Goal: Task Accomplishment & Management: Use online tool/utility

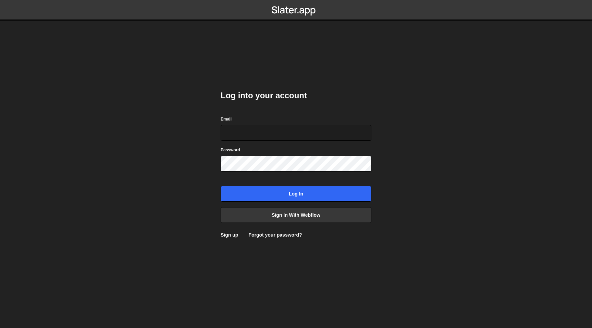
type input "connect@dotfun.co"
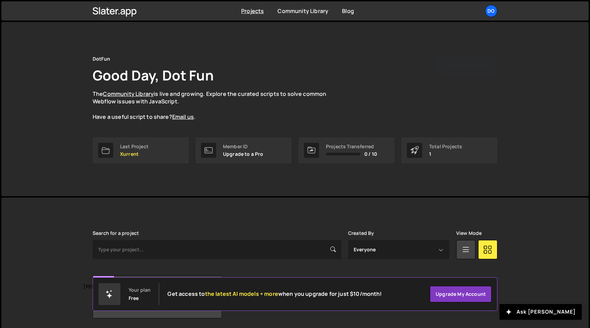
scroll to position [24, 0]
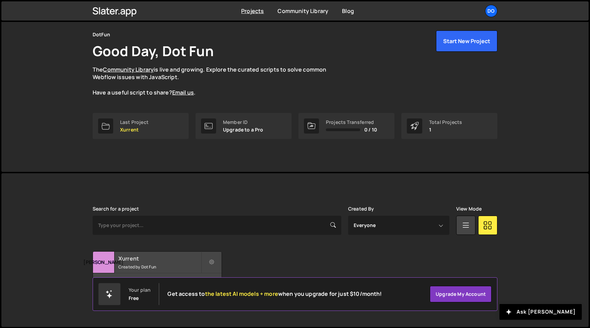
click at [153, 260] on h2 "Xurrent" at bounding box center [159, 259] width 83 height 8
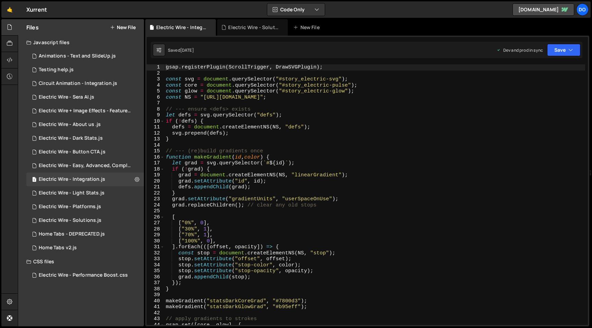
scroll to position [19854, 0]
click at [120, 25] on button "New File" at bounding box center [123, 27] width 26 height 5
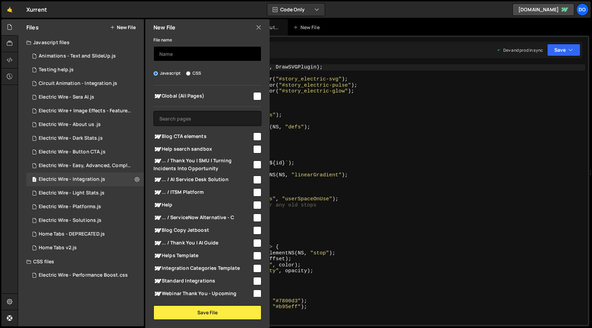
click at [178, 57] on input "text" at bounding box center [208, 53] width 108 height 15
type input "Help"
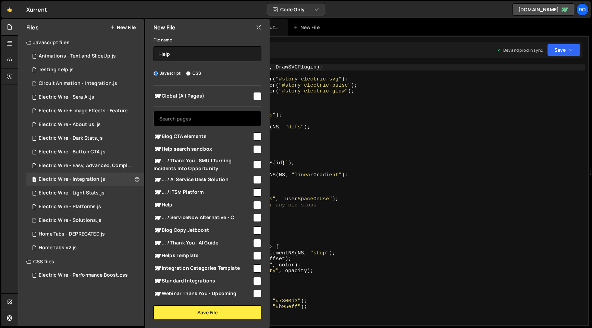
click at [197, 119] on input "text" at bounding box center [208, 118] width 108 height 15
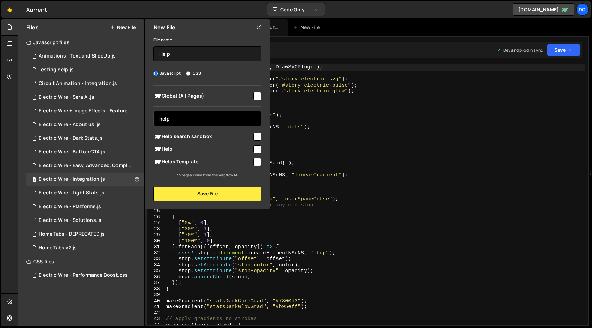
type input "help"
click at [257, 147] on input "checkbox" at bounding box center [257, 149] width 8 height 8
checkbox input "true"
click at [259, 163] on input "checkbox" at bounding box center [257, 162] width 8 height 8
checkbox input "true"
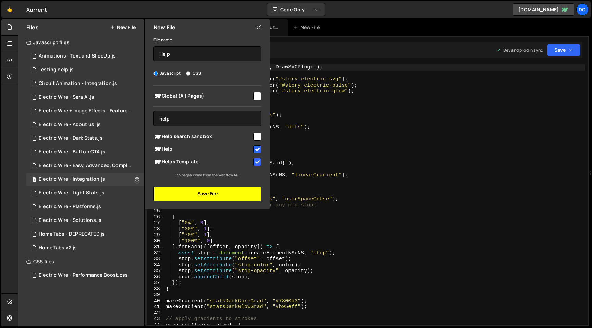
click at [244, 192] on button "Save File" at bounding box center [208, 194] width 108 height 14
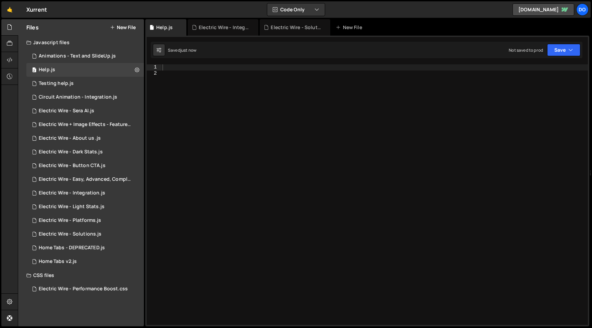
scroll to position [0, 0]
click at [205, 92] on div at bounding box center [374, 200] width 427 height 273
click at [205, 66] on div at bounding box center [374, 200] width 427 height 273
click at [200, 82] on div at bounding box center [374, 200] width 427 height 273
paste textarea "</script>"
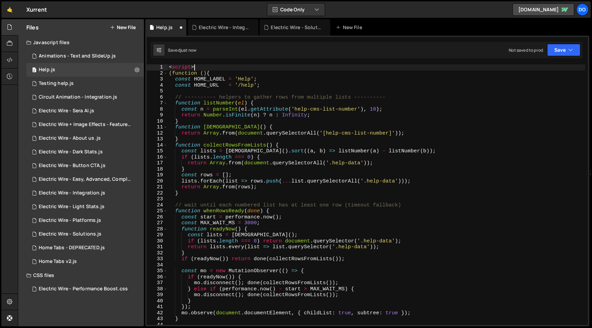
click at [198, 67] on div "< script > (function () { const HOME_LABEL = 'Help' ; const HOME_URL = '/help' …" at bounding box center [377, 200] width 418 height 273
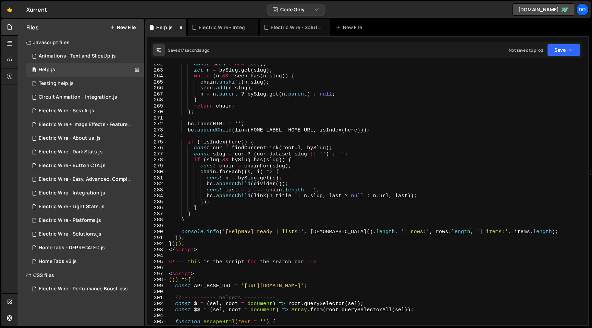
scroll to position [1683, 0]
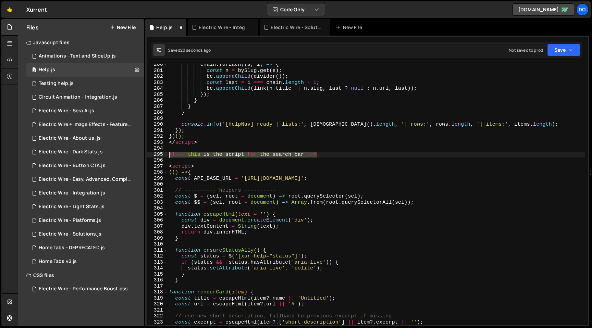
drag, startPoint x: 324, startPoint y: 154, endPoint x: 168, endPoint y: 154, distance: 155.3
click at [168, 154] on div "chain . forEach (( s , i ) => { const n = bySlug . get ( s ) ; bc . appendChild…" at bounding box center [377, 198] width 418 height 273
type textarea "<!--- this is the script for the search bar -->"
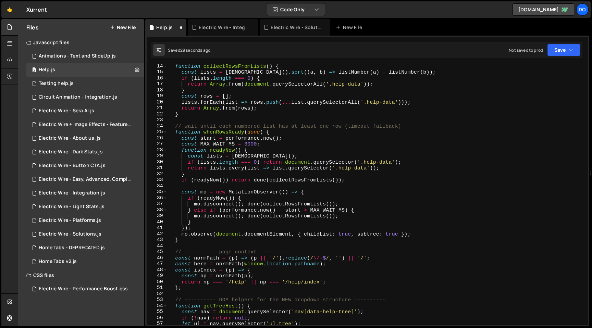
scroll to position [0, 0]
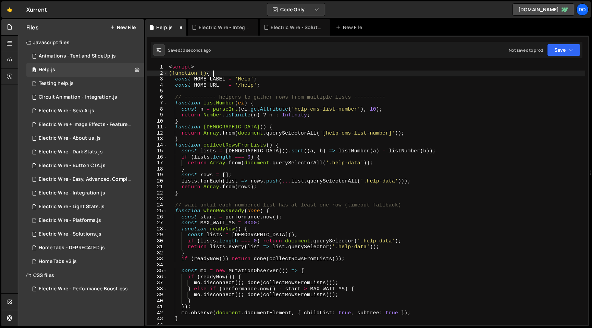
click at [348, 71] on div "< script > (function () { const HOME_LABEL = 'Help' ; const HOME_URL = '/help' …" at bounding box center [377, 200] width 418 height 273
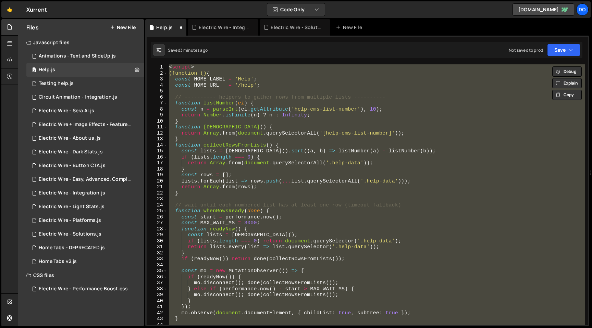
click at [205, 63] on div "XXXXXXXXXXXXXXXXXXXXXXXXXXXXXXXXXXXXXXXXXXXXXXXXXXXXXXXXXXXXXXXXXXXXXXXXXXXXXXX…" at bounding box center [367, 181] width 444 height 291
click at [205, 67] on div "< script > (function () { const HOME_LABEL = 'Help' ; const HOME_URL = '/help' …" at bounding box center [377, 200] width 418 height 273
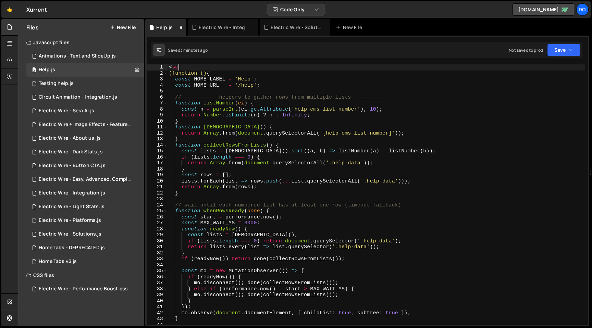
type textarea "<"
type textarea "(function () {"
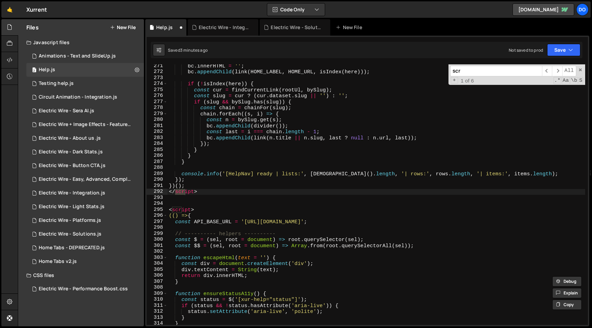
scroll to position [1627, 0]
type input "script>"
type textarea "</script>"
click at [199, 190] on div "bc . innerHTML = '' ; bc . appendChild ( link ( HOME_LABEL , HOME_URL , isIndex…" at bounding box center [377, 194] width 418 height 261
drag, startPoint x: 204, startPoint y: 191, endPoint x: 170, endPoint y: 192, distance: 34.3
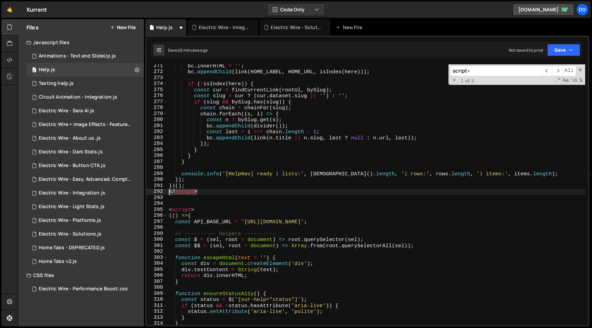
click at [170, 192] on div "bc . innerHTML = '' ; bc . appendChild ( link ( HOME_LABEL , HOME_URL , isIndex…" at bounding box center [377, 199] width 418 height 273
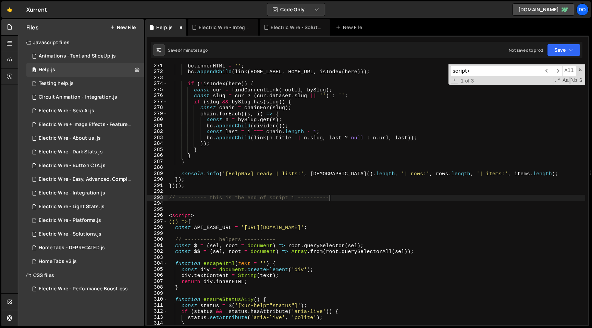
scroll to position [0, 10]
drag, startPoint x: 205, startPoint y: 215, endPoint x: 167, endPoint y: 216, distance: 38.4
click at [167, 216] on div "// --------- this is the end of script 1 ---------- 271 272 273 274 275 276 277…" at bounding box center [368, 194] width 442 height 261
type textarea "<script>"
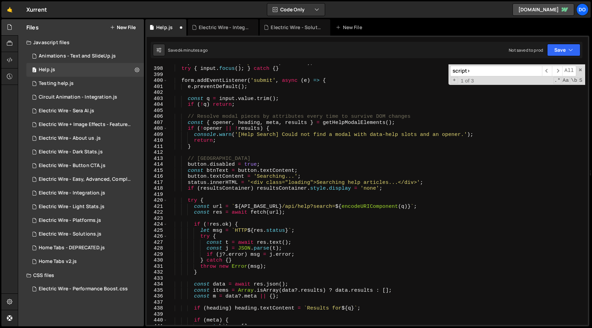
scroll to position [2674, 0]
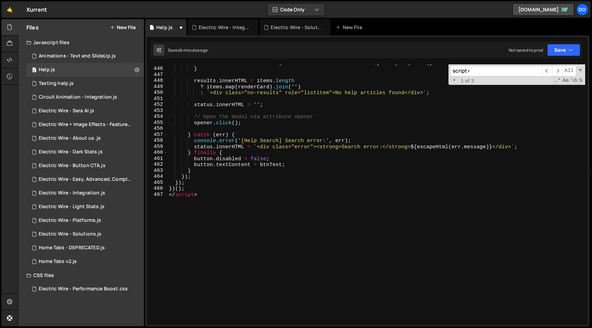
click at [217, 192] on div "meta . innerHTML = bits . length ? ` <div class="meta-info"> ${ bits . join ( '…" at bounding box center [377, 196] width 418 height 273
type textarea "<"
type textarea "// ------------ this is the end of script 2 -----------------"
click at [581, 68] on span at bounding box center [580, 70] width 5 height 5
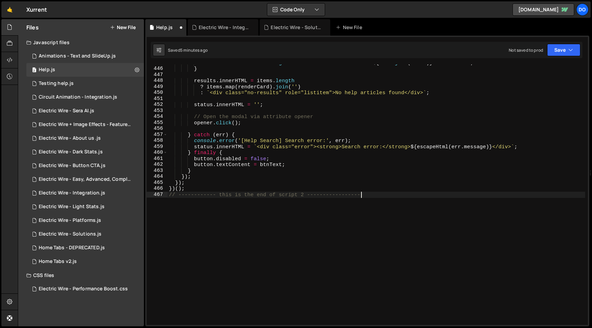
click at [382, 252] on div "meta . innerHTML = bits . length ? ` <div class="meta-info"> ${ bits . join ( '…" at bounding box center [377, 196] width 418 height 273
click at [569, 51] on icon "button" at bounding box center [571, 50] width 5 height 7
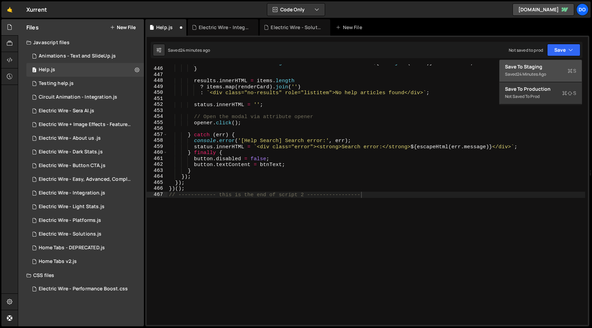
click at [559, 69] on div "Save to Staging S" at bounding box center [540, 66] width 71 height 7
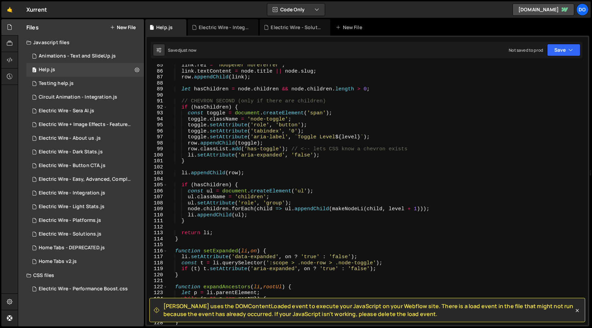
scroll to position [0, 0]
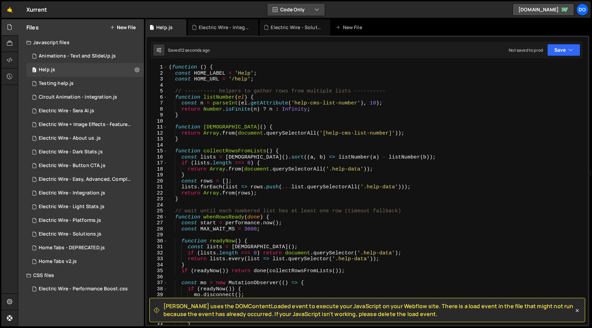
click at [300, 7] on button "Code Only" at bounding box center [296, 9] width 58 height 12
click at [416, 86] on div "( function ( ) { const HOME_LABEL = 'Help' ; const HOME_URL = '/help' ; // ----…" at bounding box center [377, 200] width 418 height 273
click at [273, 315] on span "[PERSON_NAME] uses the DOMContentLoaded event to execute your JavaScript on you…" at bounding box center [369, 310] width 411 height 15
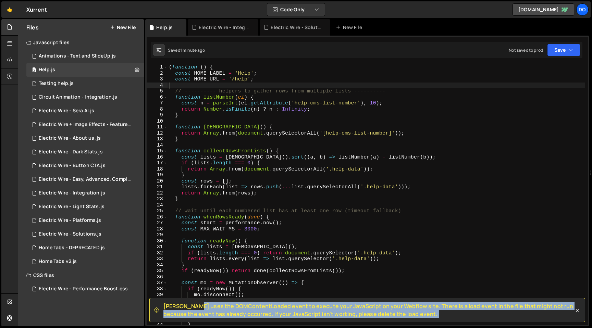
click at [273, 315] on span "[PERSON_NAME] uses the DOMContentLoaded event to execute your JavaScript on you…" at bounding box center [369, 310] width 411 height 15
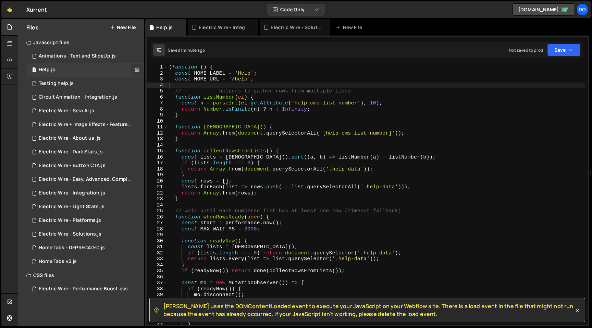
click at [139, 69] on icon at bounding box center [137, 70] width 5 height 7
type input "Help"
radio input "true"
checkbox input "true"
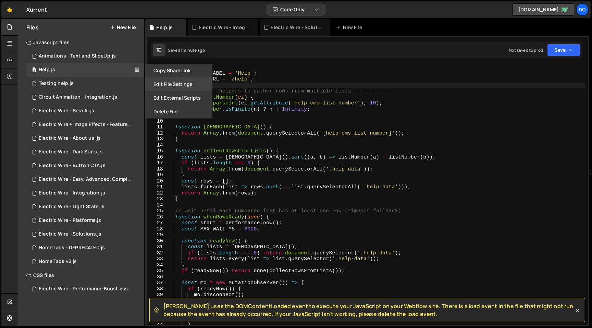
click at [171, 81] on button "Edit File Settings" at bounding box center [178, 84] width 67 height 14
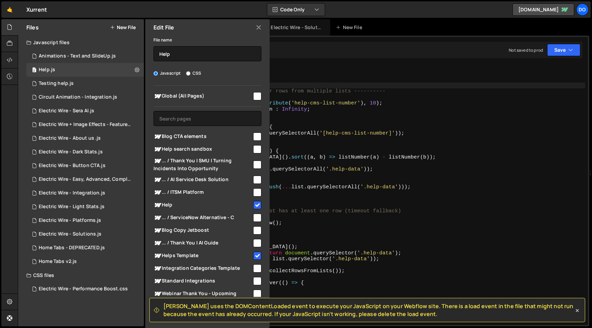
click at [512, 62] on div "[PERSON_NAME] uses the DOMContentLoaded event to execute your JavaScript on you…" at bounding box center [367, 181] width 444 height 291
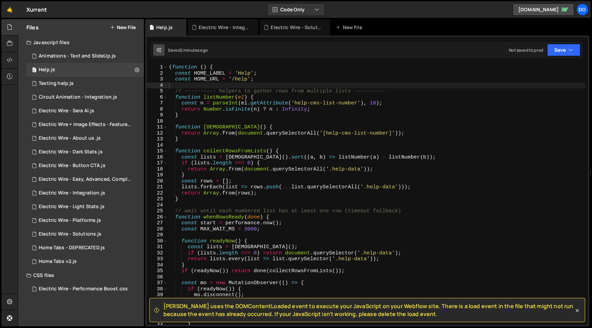
click at [159, 51] on icon at bounding box center [159, 50] width 5 height 7
select select "editor"
select select "ace/theme/monokai"
type input "15"
select select "ace/keyboard/vscode"
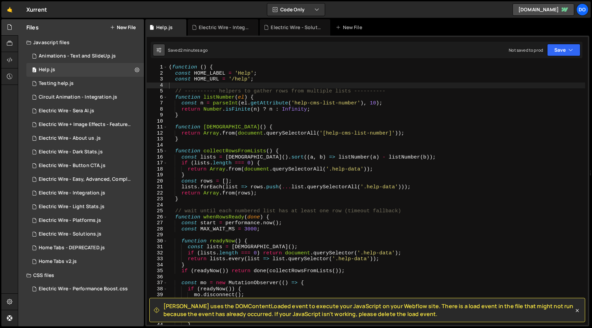
checkbox input "true"
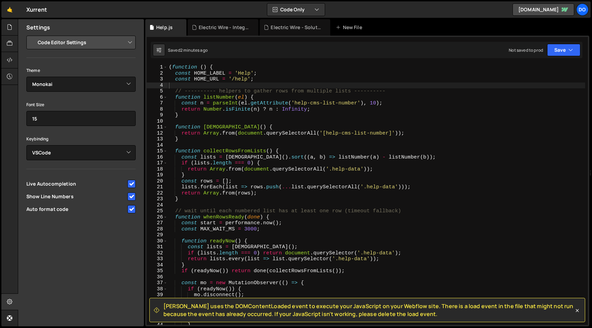
type textarea "}"
click at [423, 141] on div "( function ( ) { const HOME_LABEL = 'Help' ; const HOME_URL = '/help' ; // ----…" at bounding box center [377, 200] width 418 height 273
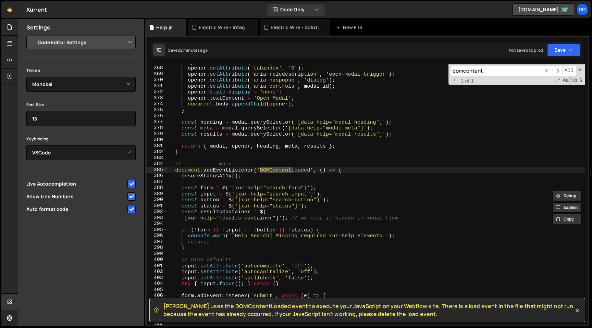
scroll to position [2207, 0]
type input "domcontent"
click at [345, 172] on div "opener . setAttribute ( 'role' , 'button' ) ; opener . setAttribute ( 'tabindex…" at bounding box center [377, 195] width 418 height 273
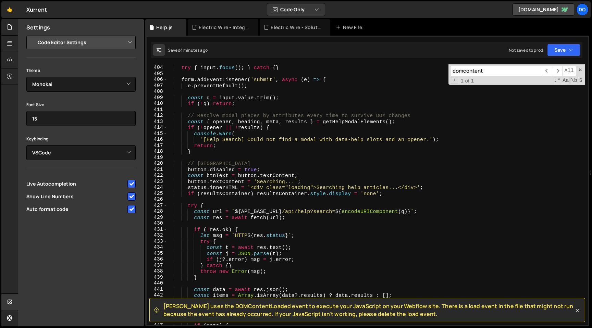
scroll to position [2740, 0]
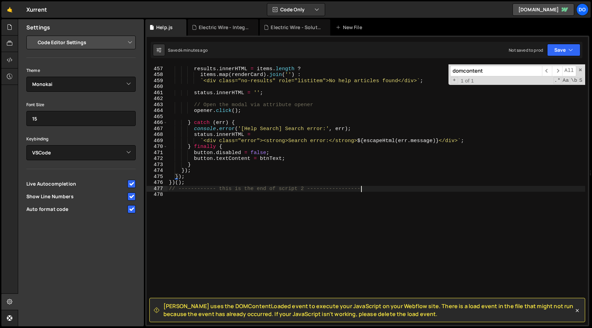
click at [416, 192] on div "results . innerHTML = items . length ? items . map ( renderCard ) . join ( '' )…" at bounding box center [377, 196] width 418 height 273
type textarea "// ------------ this is the end of script 2 -----------------"
click at [580, 311] on icon at bounding box center [577, 311] width 7 height 7
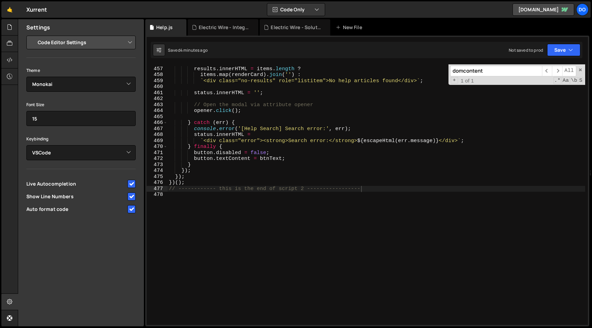
click at [488, 69] on input "domcontent" at bounding box center [496, 71] width 92 height 11
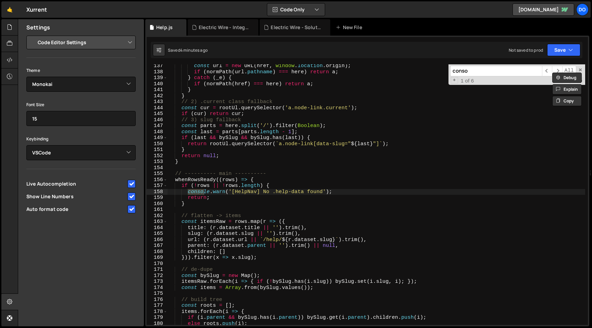
scroll to position [817, 0]
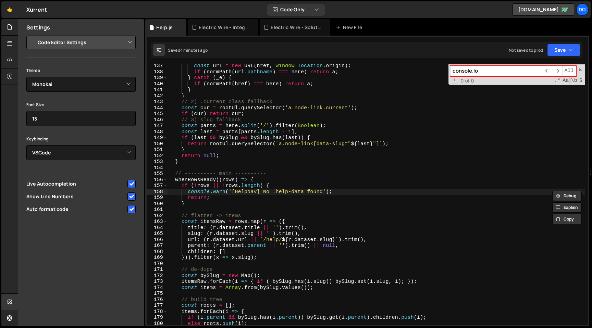
type input "console.log"
type textarea "console.warn('[HelpNav] No .help-data found');"
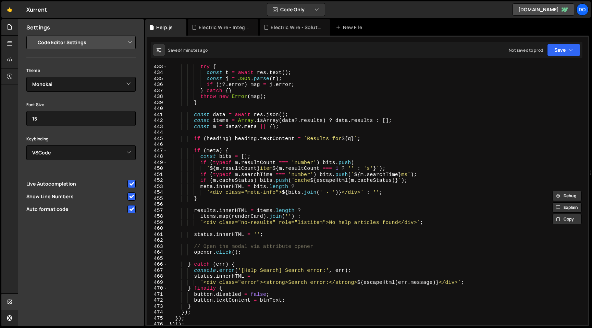
scroll to position [2617, 0]
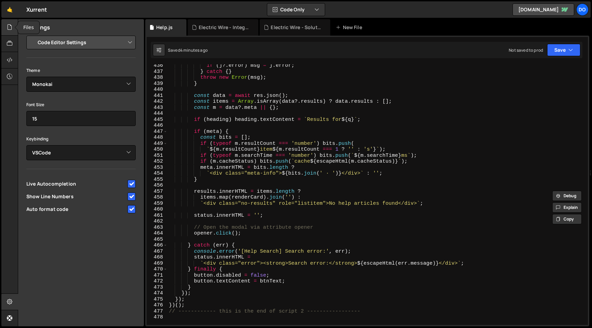
click at [10, 30] on icon at bounding box center [9, 27] width 5 height 8
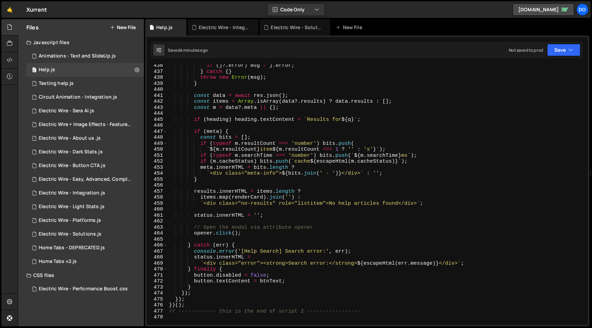
scroll to position [2740, 0]
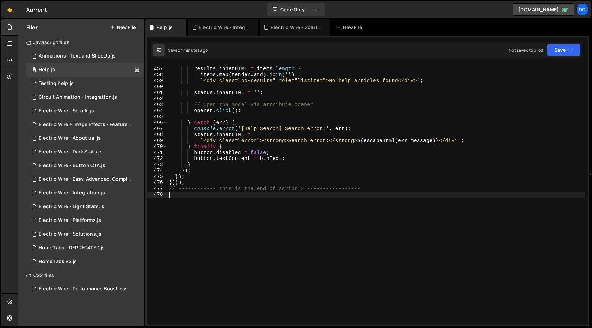
click at [248, 229] on div "results . innerHTML = items . length ? items . map ( renderCard ) . join ( '' )…" at bounding box center [377, 196] width 418 height 273
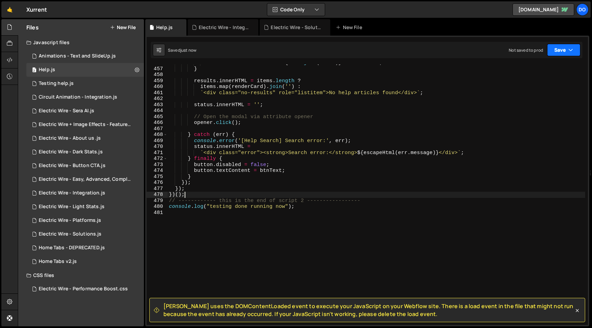
click at [557, 51] on button "Save" at bounding box center [564, 50] width 33 height 12
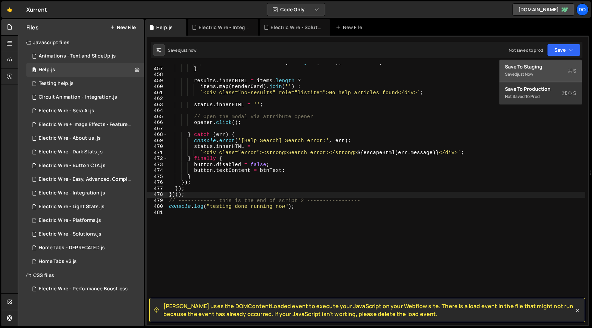
click at [545, 69] on div "Save to Staging S" at bounding box center [540, 66] width 71 height 7
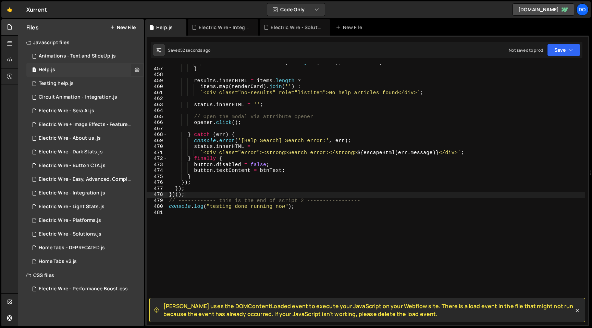
click at [138, 71] on icon at bounding box center [137, 70] width 5 height 7
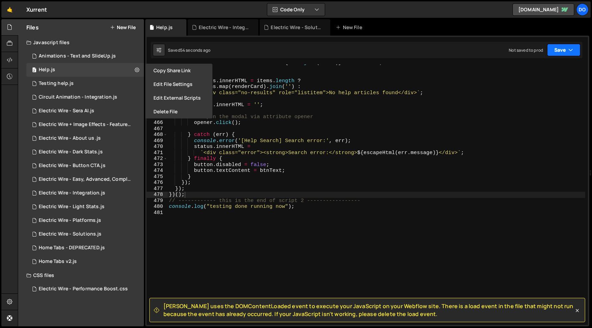
click at [550, 53] on button "Save" at bounding box center [564, 50] width 33 height 12
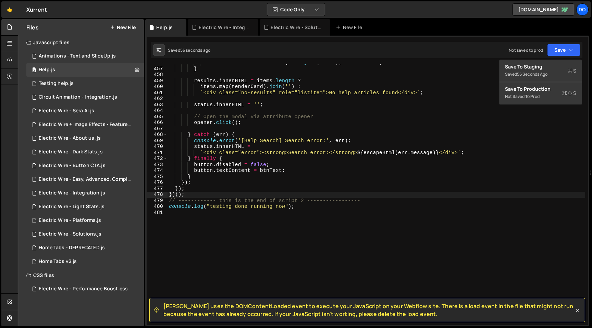
click at [219, 180] on div "` <div class="meta-info"> ${ bits . join ( ' · ' ) } </div> ` : '' ; } results …" at bounding box center [377, 196] width 418 height 273
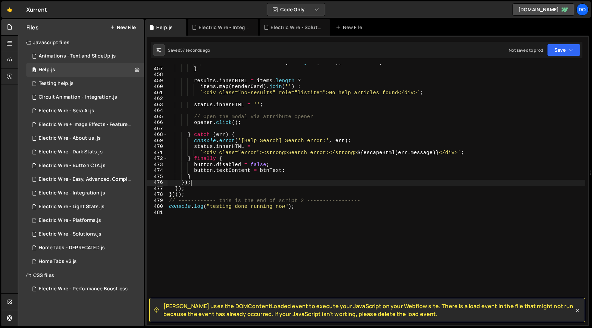
type textarea "console.log("testing done running now");"
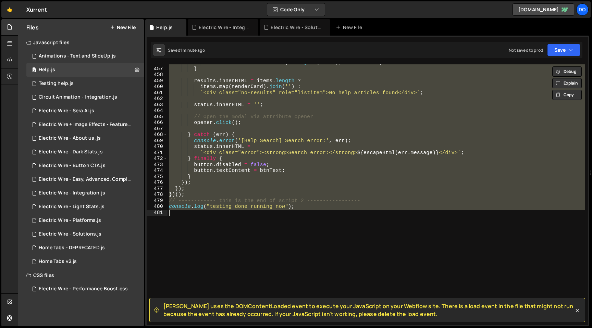
scroll to position [0, 0]
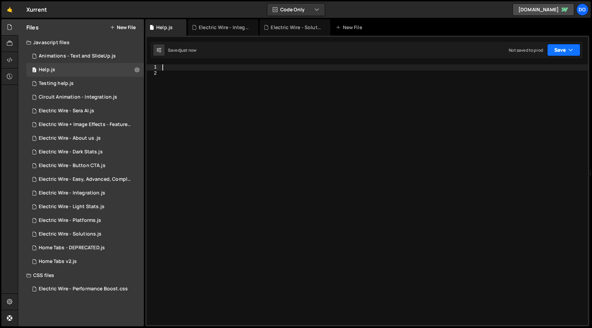
click at [565, 45] on button "Save" at bounding box center [564, 50] width 33 height 12
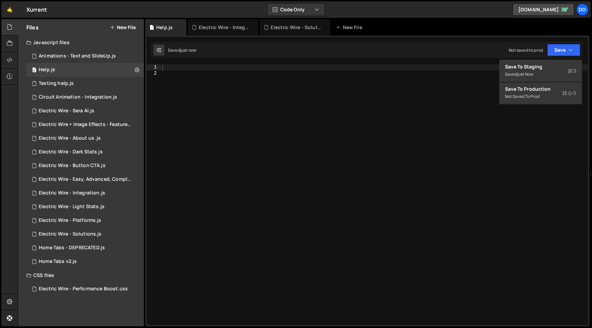
click at [415, 99] on div at bounding box center [374, 200] width 427 height 273
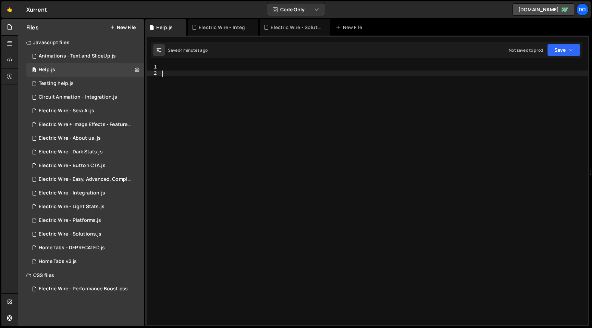
click at [340, 82] on div at bounding box center [374, 200] width 427 height 273
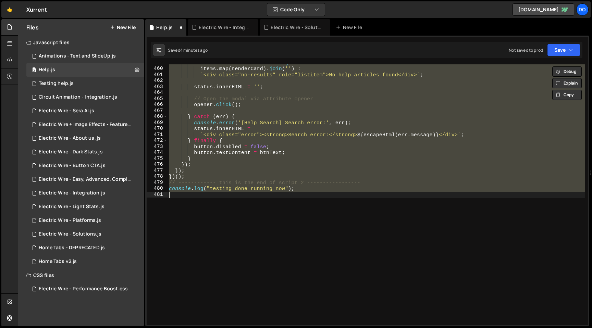
scroll to position [2758, 0]
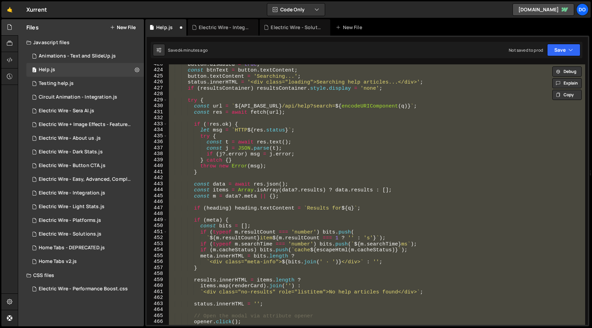
click at [326, 152] on div "button . disabled = true ; const btnText = button . textContent ; button . text…" at bounding box center [377, 194] width 418 height 261
type textarea "if (j?.error) msg = j.error;"
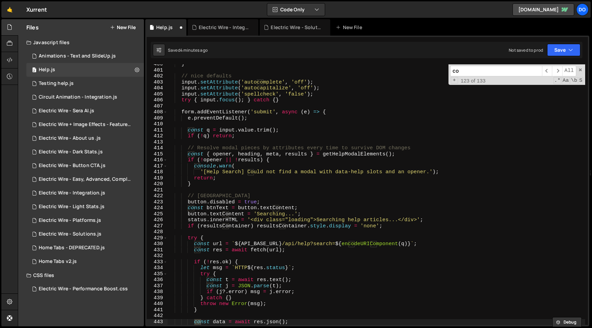
type input "c"
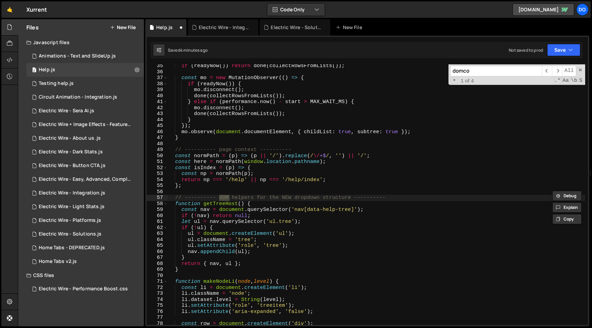
scroll to position [2197, 0]
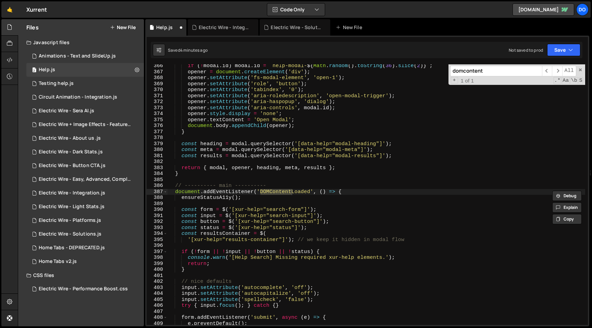
type input "domcontent"
type textarea "document.addEventListener('DOMContentLoaded', () => {"
click at [343, 193] on div "if ( ! modal . id ) modal . id = ` help-modal- ${ Math . random ( ) . toString …" at bounding box center [377, 199] width 418 height 273
click at [274, 206] on div "if ( ! modal . id ) modal . id = ` help-modal- ${ Math . random ( ) . toString …" at bounding box center [377, 199] width 418 height 273
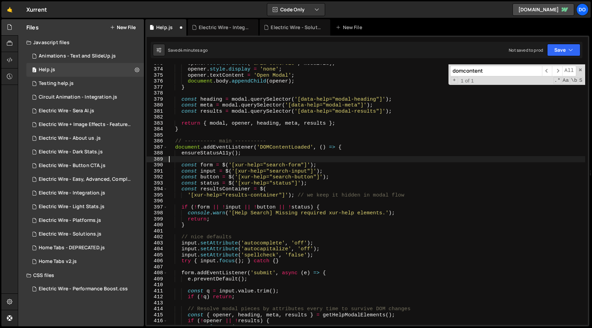
scroll to position [2248, 0]
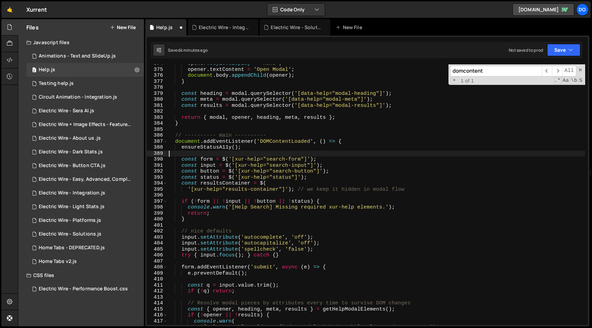
click at [342, 141] on div "opener . style . display = 'none' ; opener . textContent = 'Open Modal' ; docum…" at bounding box center [377, 197] width 418 height 273
type textarea "document.addEventListener('DOMContentLoaded', () => {"
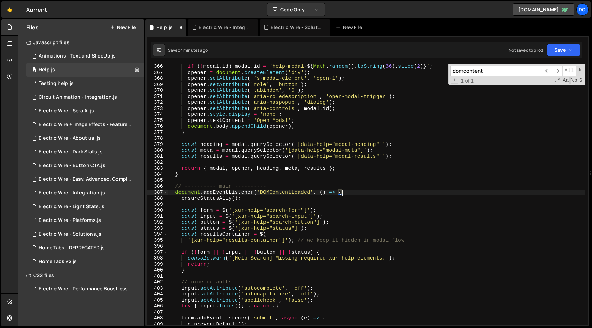
scroll to position [2204, 0]
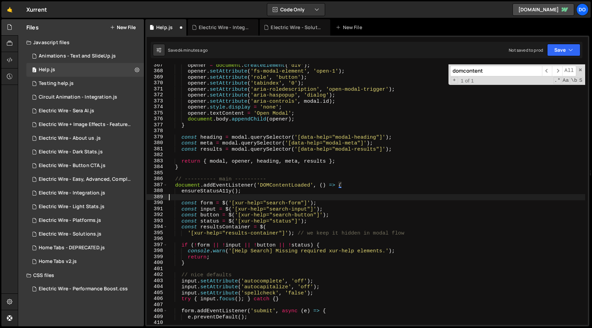
click at [204, 197] on div "opener = document . createElement ( 'div' ) ; opener . setAttribute ( 'fs-modal…" at bounding box center [377, 198] width 418 height 273
paste textarea "console.log('init')"
click at [234, 198] on div "opener = document . createElement ( 'div' ) ; opener . setAttribute ( 'fs-modal…" at bounding box center [377, 198] width 418 height 273
click at [337, 185] on div "opener = document . createElement ( 'div' ) ; opener . setAttribute ( 'fs-modal…" at bounding box center [377, 198] width 418 height 273
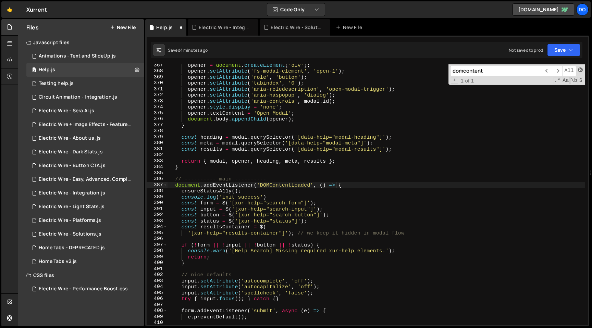
click at [581, 69] on span at bounding box center [580, 70] width 5 height 5
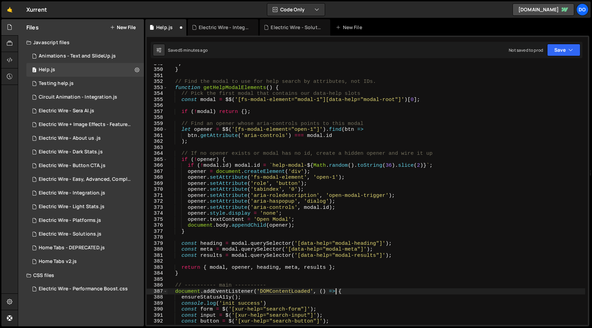
scroll to position [2097, 0]
click at [554, 53] on button "Save" at bounding box center [564, 50] width 33 height 12
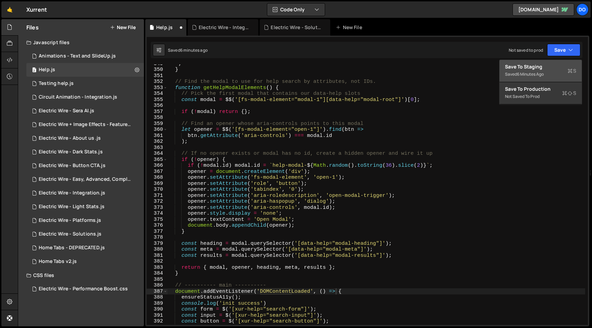
click at [541, 72] on div "6 minutes ago" at bounding box center [530, 74] width 27 height 6
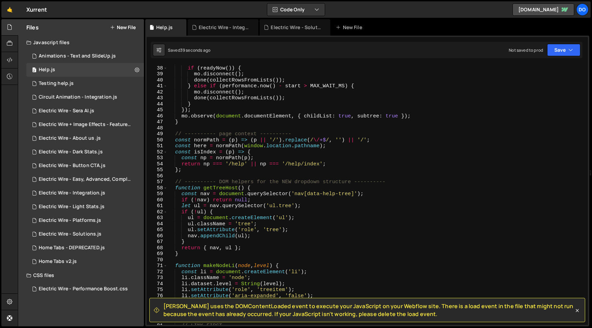
scroll to position [0, 0]
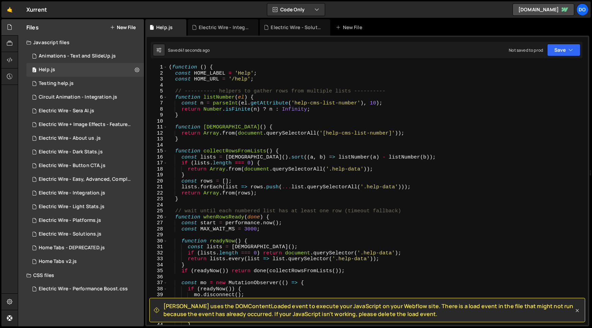
click at [578, 311] on icon at bounding box center [577, 311] width 3 height 3
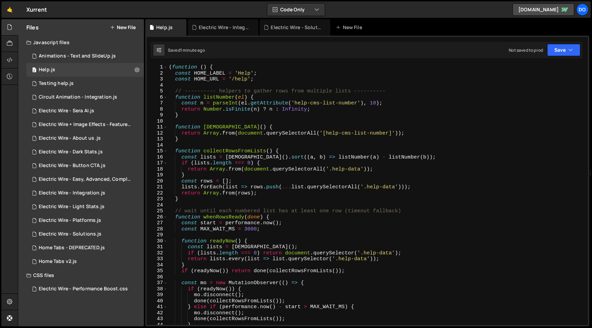
scroll to position [0, 4]
click at [288, 125] on div "( function ( ) { const HOME_LABEL = 'Help' ; const HOME_URL = '/help' ; // ----…" at bounding box center [377, 200] width 418 height 273
type textarea "console.log("testing done running now");"
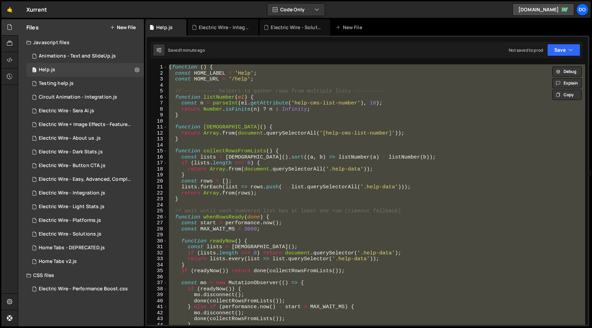
scroll to position [0, 0]
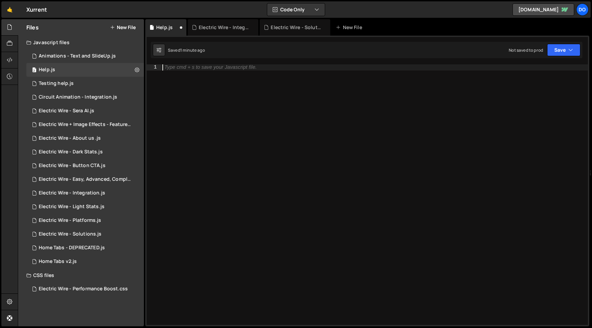
paste textarea "const mo = new MutationObserver(() => initSearchOnce());"
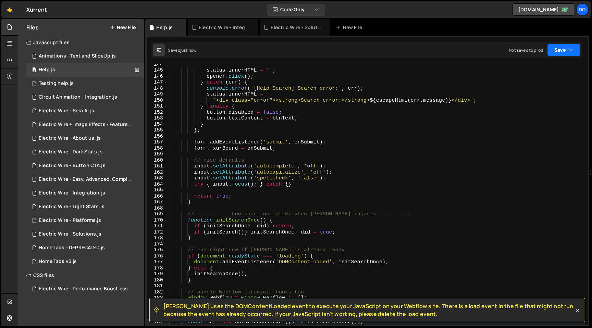
click at [553, 52] on button "Save" at bounding box center [564, 50] width 33 height 12
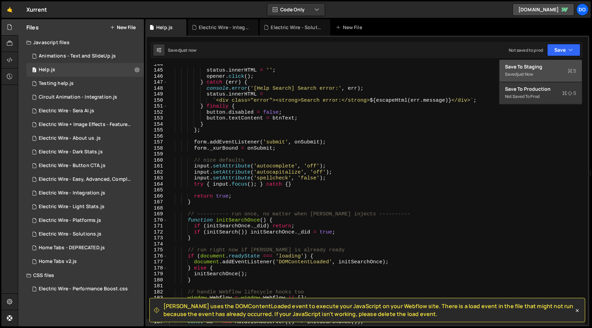
click at [534, 68] on div "Save to Staging S" at bounding box center [540, 66] width 71 height 7
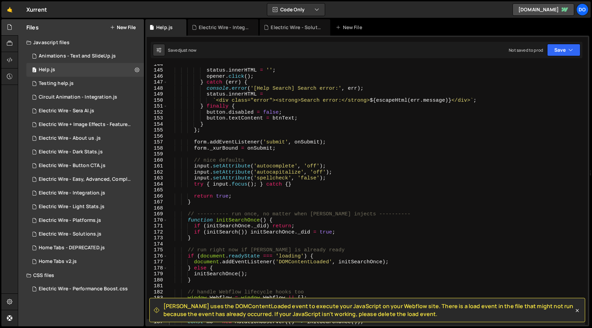
type textarea "[DOMAIN_NAME]();"
click at [422, 74] on div "status . innerHTML = '' ; opener . click ( ) ; } catch ( err ) { console . erro…" at bounding box center [377, 197] width 418 height 273
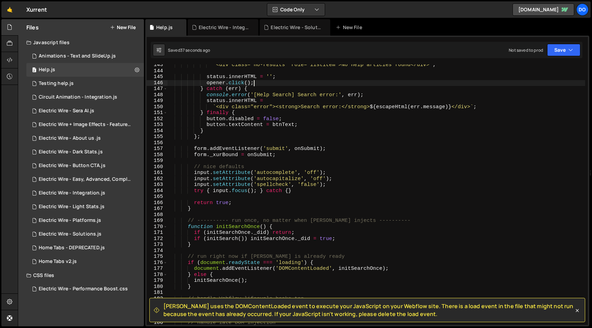
scroll to position [781, 0]
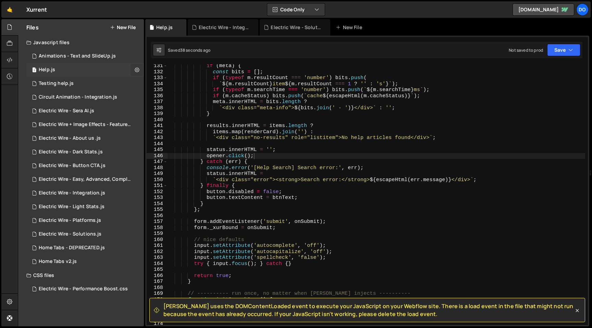
click at [136, 71] on icon at bounding box center [137, 70] width 5 height 7
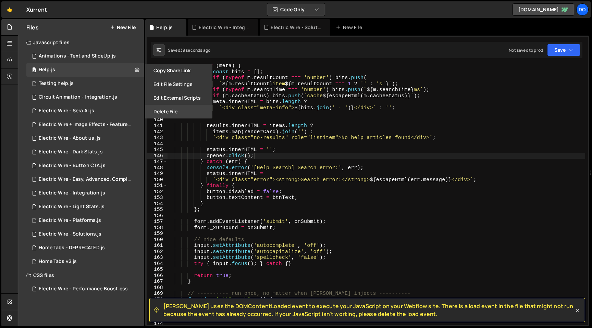
click at [162, 109] on button "Delete File" at bounding box center [178, 112] width 67 height 14
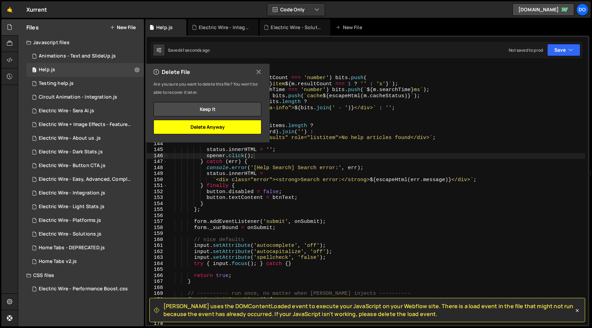
click at [245, 123] on button "Delete Anyway" at bounding box center [208, 127] width 108 height 14
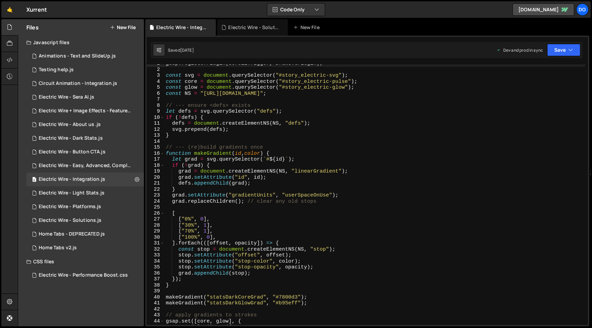
scroll to position [0, 0]
